Goal: Task Accomplishment & Management: Use online tool/utility

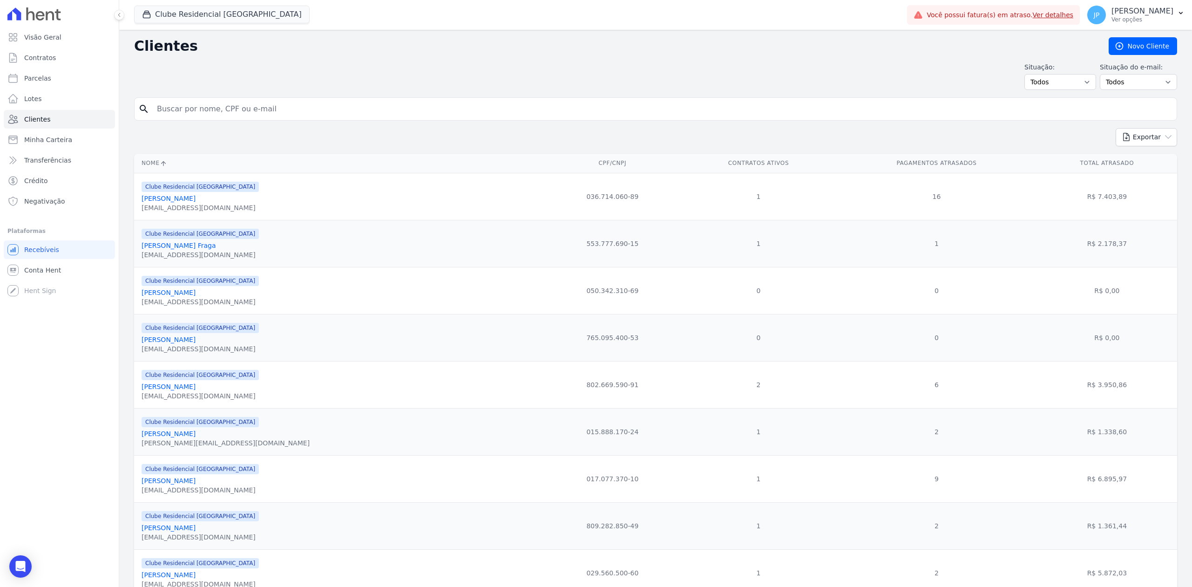
click at [309, 102] on input "search" at bounding box center [662, 109] width 1022 height 19
click at [145, 9] on button "Clube Residencial [GEOGRAPHIC_DATA]" at bounding box center [222, 15] width 176 height 18
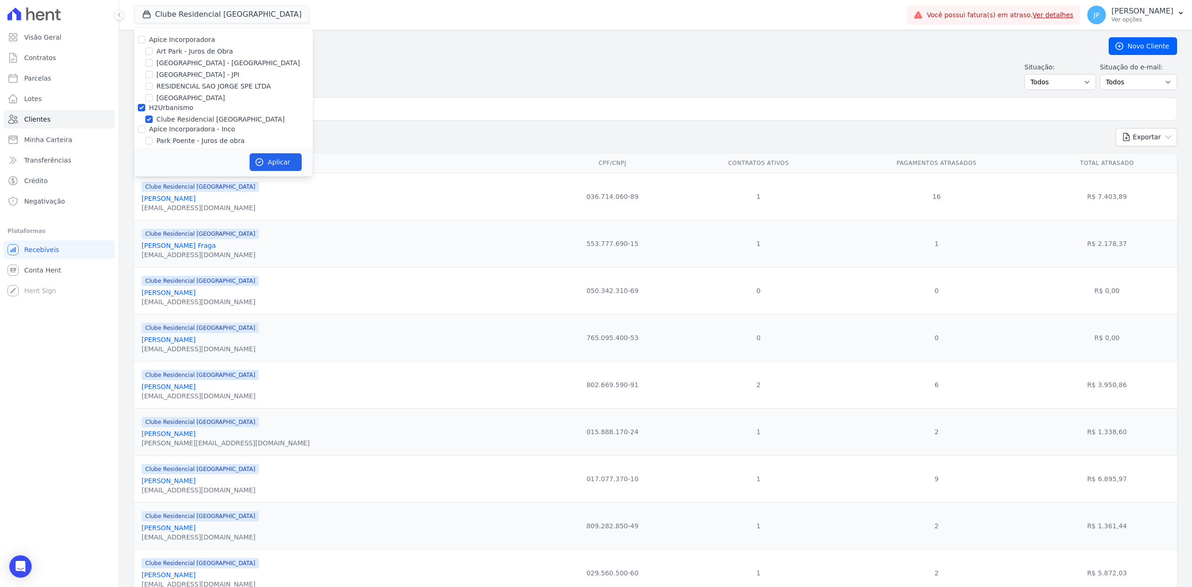
click at [146, 38] on div "Apice Incorporadora" at bounding box center [223, 40] width 179 height 10
click at [140, 38] on input "Apice Incorporadora" at bounding box center [141, 39] width 7 height 7
checkbox input "true"
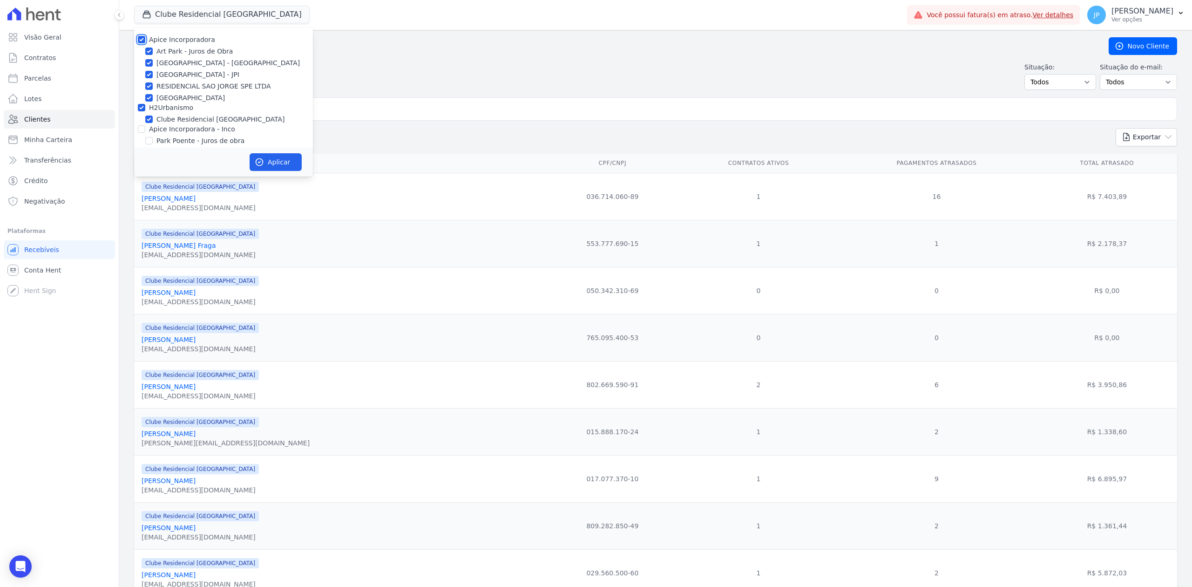
checkbox input "true"
drag, startPoint x: 143, startPoint y: 130, endPoint x: 222, endPoint y: 135, distance: 78.4
click at [143, 131] on input "Apice Incorporadora - Inco" at bounding box center [141, 128] width 7 height 7
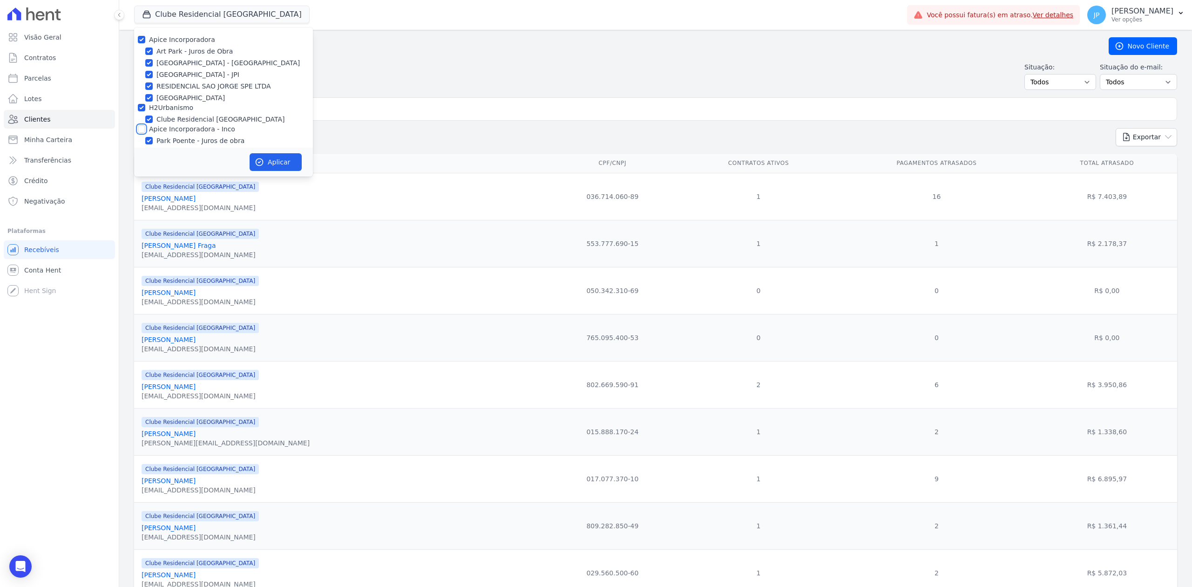
checkbox input "true"
click at [278, 156] on button "Aplicar" at bounding box center [276, 162] width 52 height 18
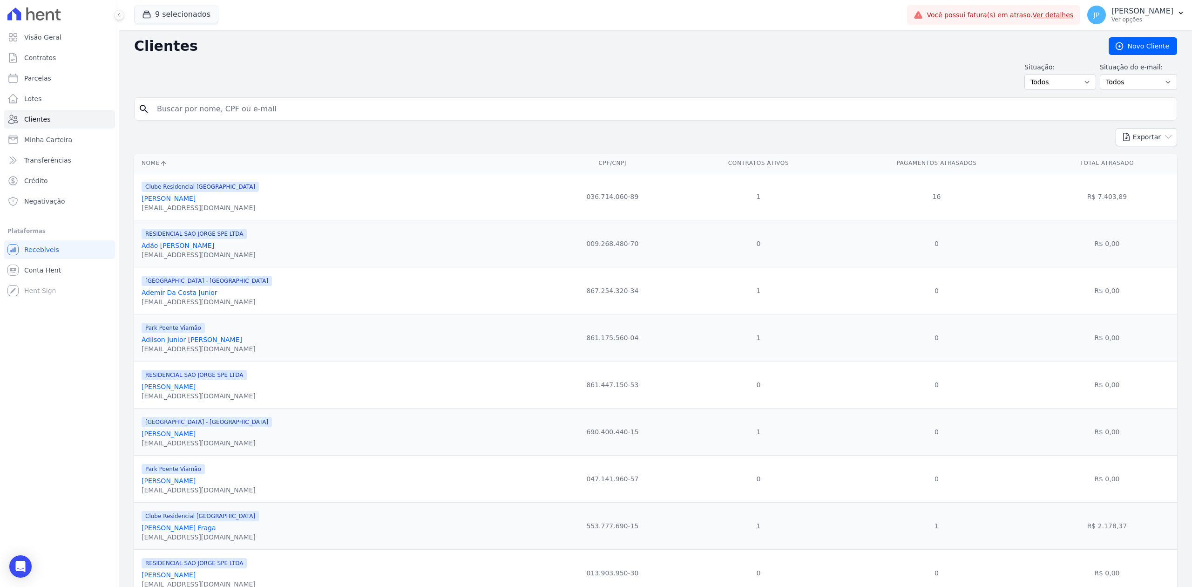
click at [323, 111] on input "search" at bounding box center [662, 109] width 1022 height 19
type input "[PERSON_NAME]"
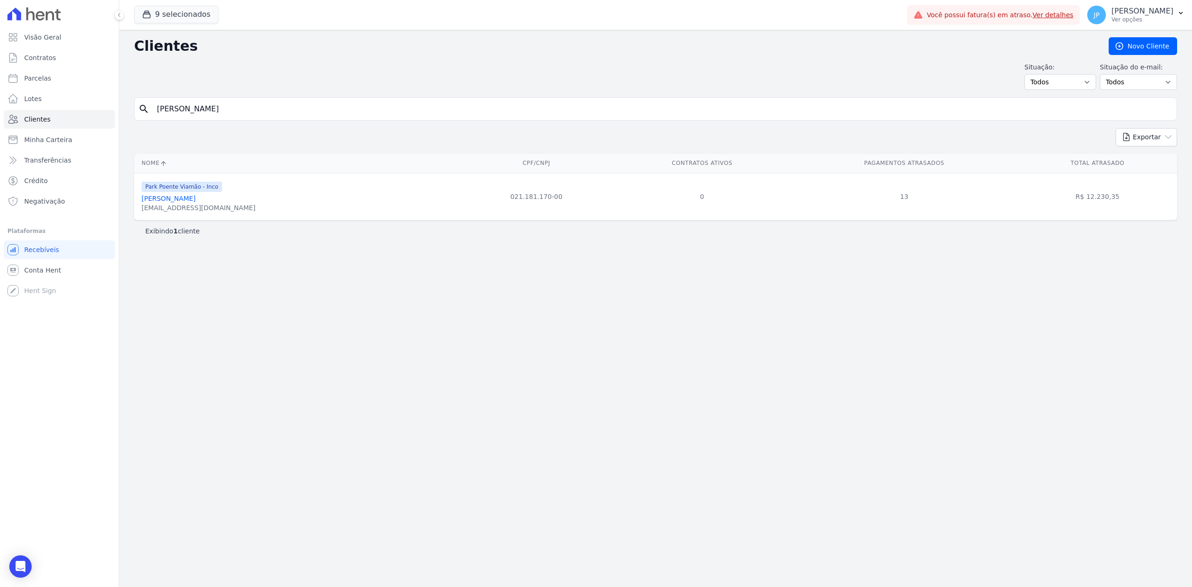
click at [187, 199] on link "[PERSON_NAME]" at bounding box center [169, 198] width 54 height 7
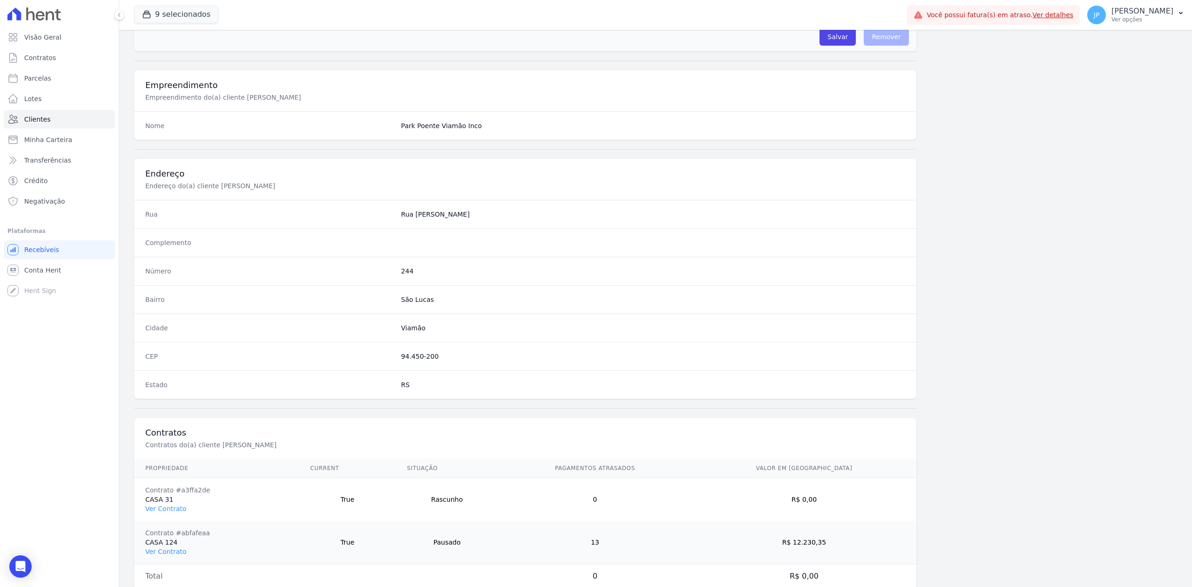
scroll to position [332, 0]
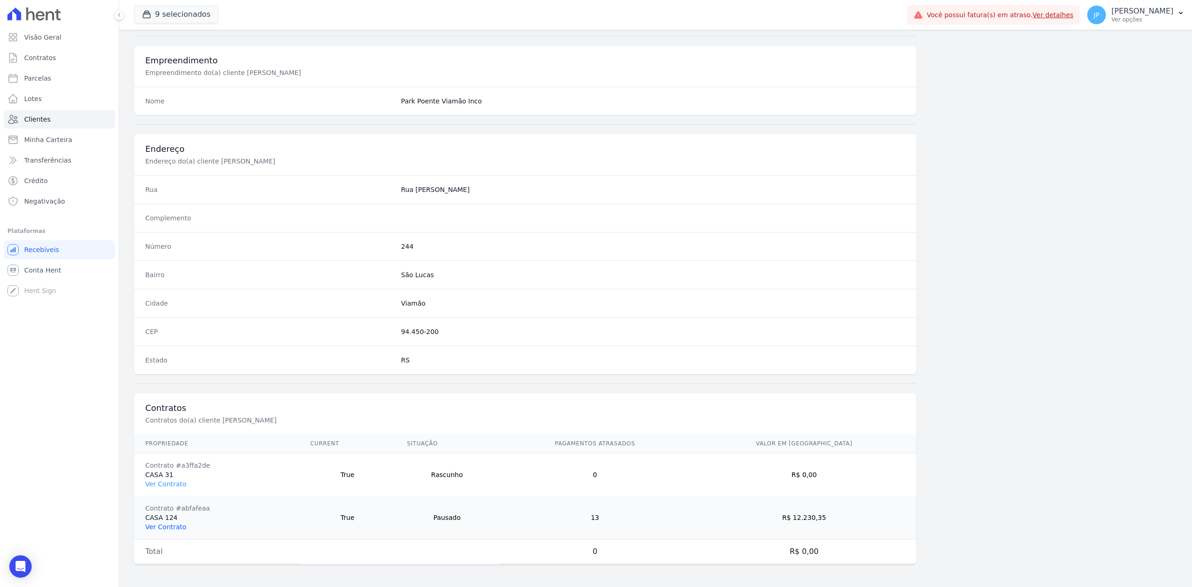
click at [146, 526] on link "Ver Contrato" at bounding box center [165, 526] width 41 height 7
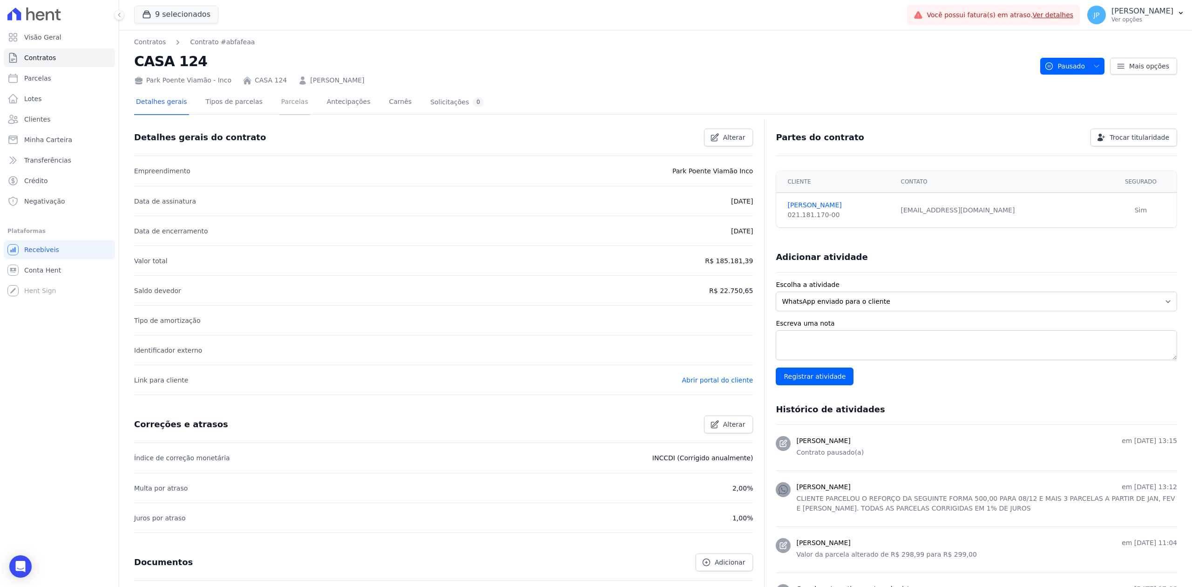
click at [279, 101] on link "Parcelas" at bounding box center [294, 102] width 31 height 25
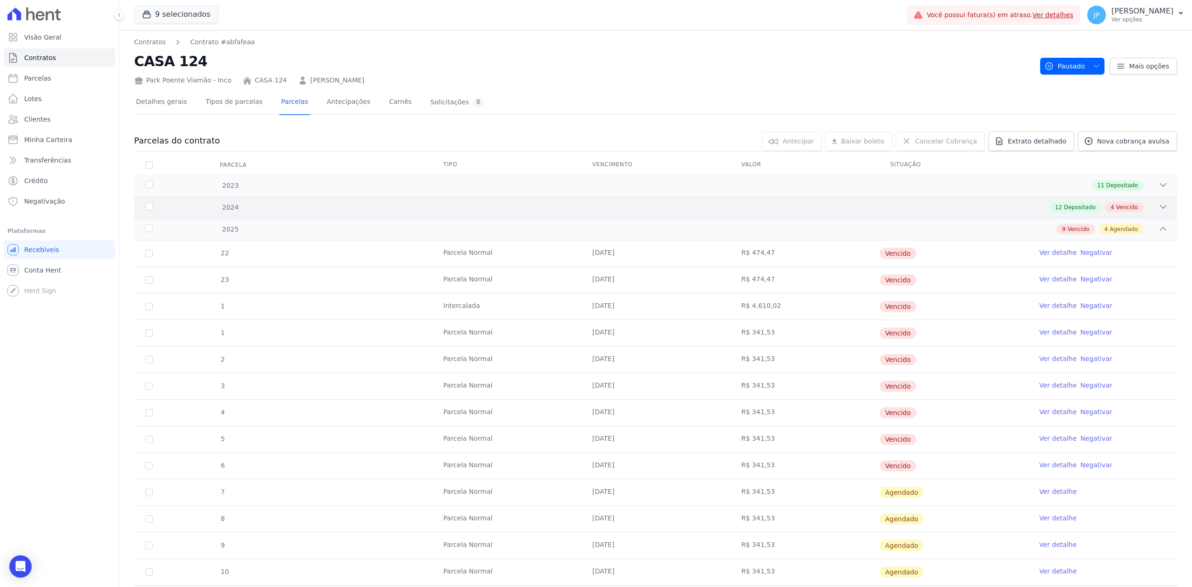
click at [1159, 204] on icon at bounding box center [1163, 206] width 9 height 9
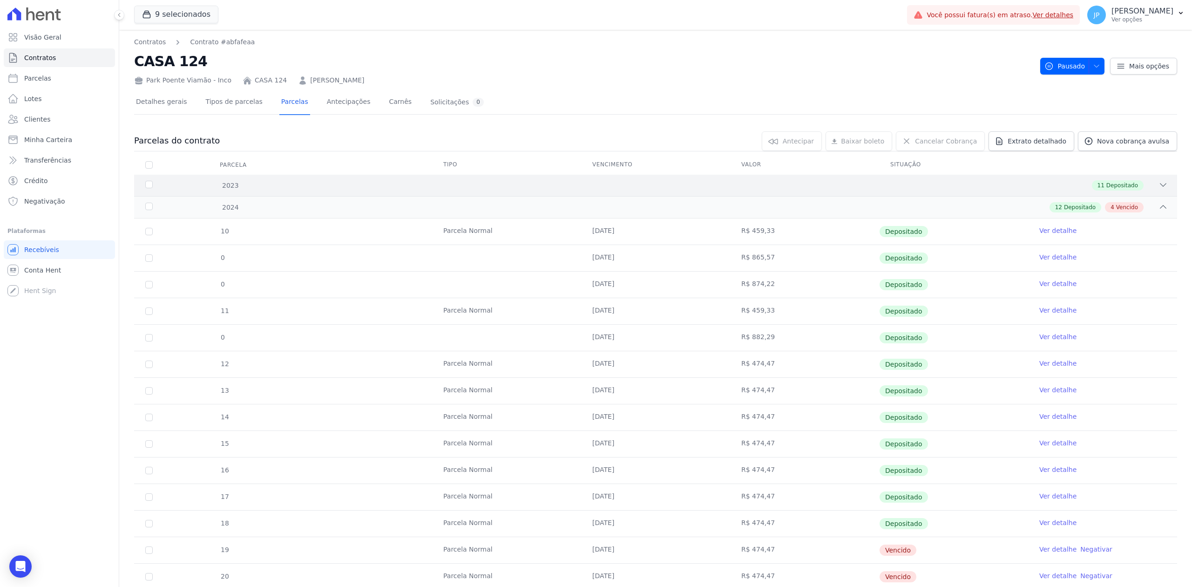
click at [1159, 183] on icon at bounding box center [1163, 184] width 9 height 9
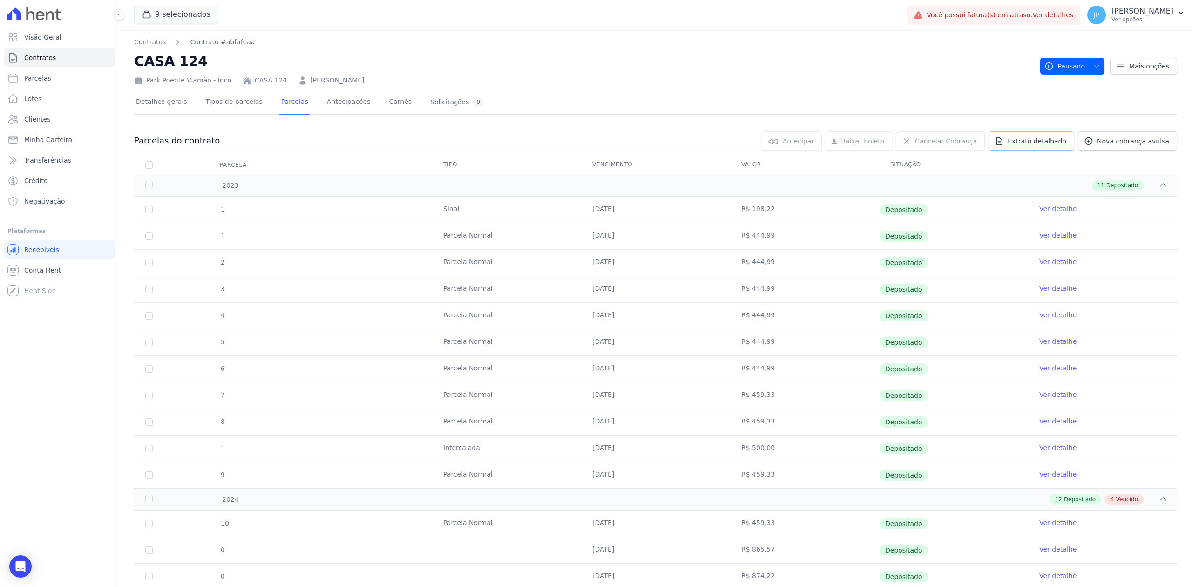
click at [1004, 144] on icon at bounding box center [999, 140] width 9 height 9
click at [1141, 139] on span "Exportar PDF" at bounding box center [1162, 141] width 49 height 9
